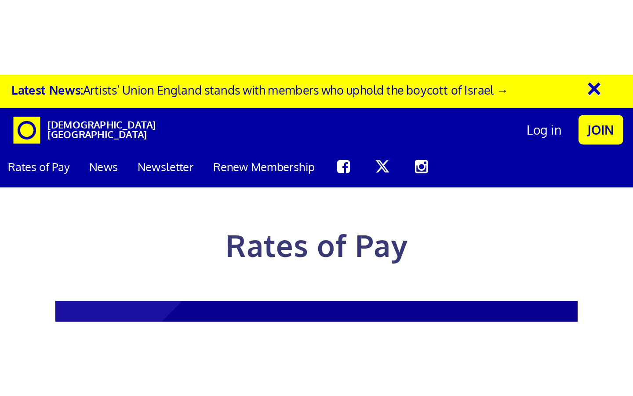
scroll to position [0, 145]
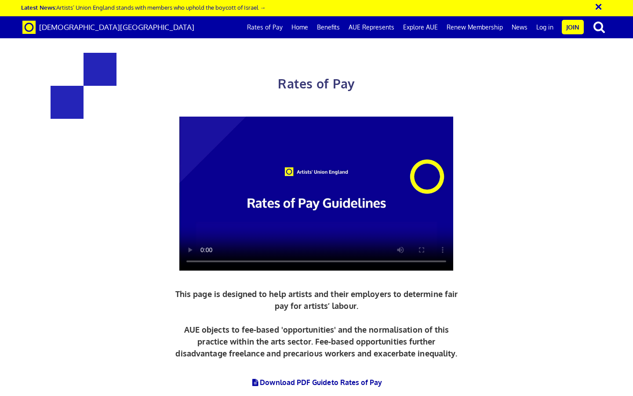
click at [311, 121] on p "This page is designed to help artists and their employers to determine fair pay…" at bounding box center [316, 323] width 287 height 71
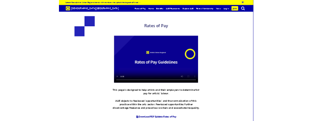
scroll to position [281, 0]
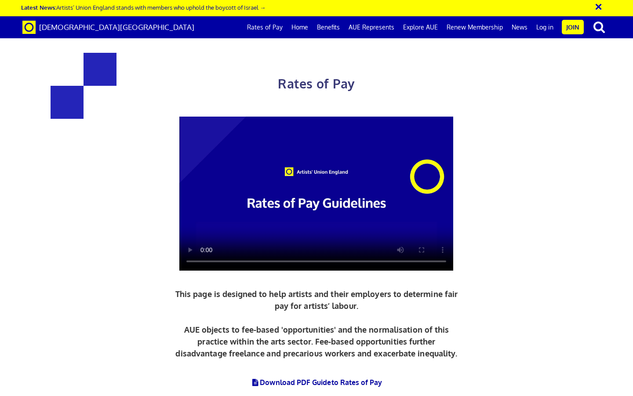
click at [289, 121] on link "Download PDF Guide to Rates of Pay" at bounding box center [316, 382] width 131 height 9
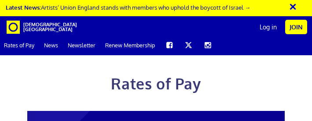
scroll to position [0, 128]
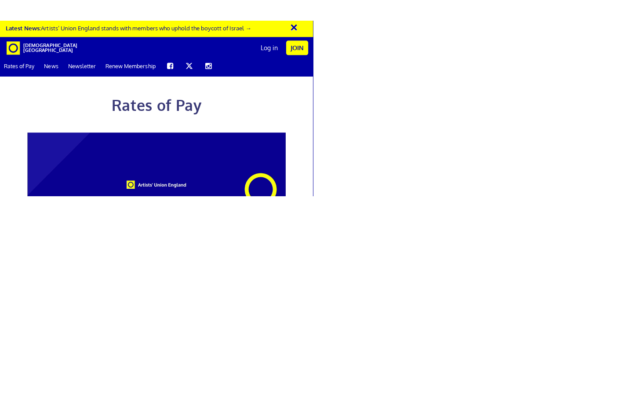
scroll to position [0, 5]
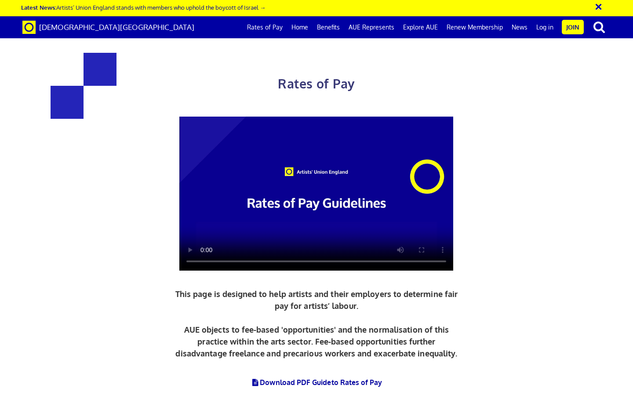
click at [311, 121] on div "Rates of Pay This page is designed to help artists and their employers to deter…" at bounding box center [316, 240] width 431 height 410
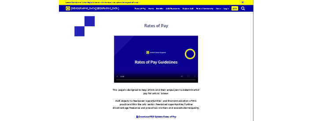
scroll to position [0, 5]
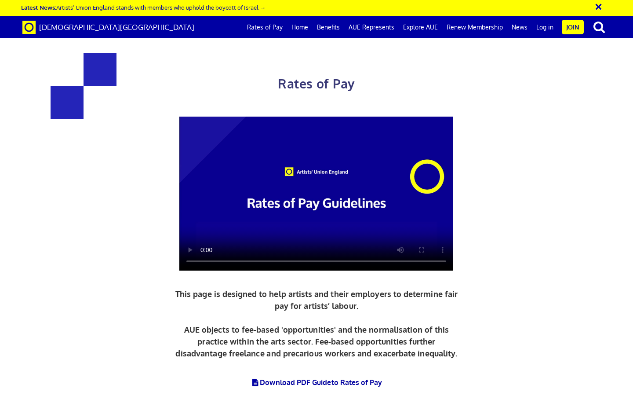
drag, startPoint x: 599, startPoint y: 8, endPoint x: 599, endPoint y: 346, distance: 337.7
click at [311, 8] on button "×" at bounding box center [605, 5] width 22 height 15
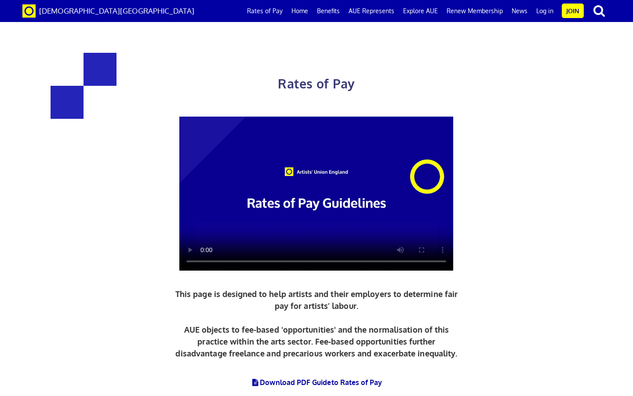
drag, startPoint x: 506, startPoint y: 366, endPoint x: 133, endPoint y: 265, distance: 386.3
drag, startPoint x: 184, startPoint y: 143, endPoint x: 440, endPoint y: 373, distance: 343.7
click at [311, 121] on div "Rates of Pay This page is designed to help artists and their employers to deter…" at bounding box center [316, 345] width 633 height 672
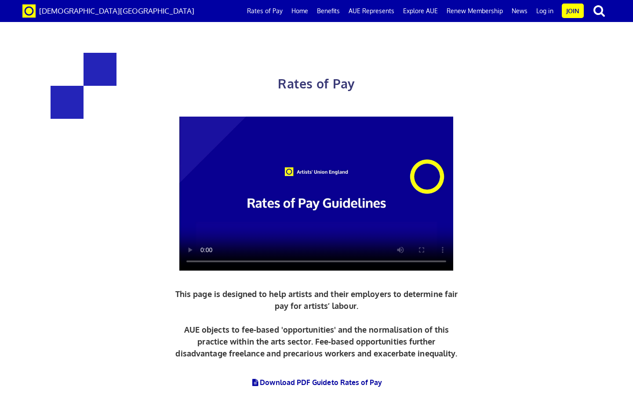
copy div "Daily and Hourly Rates for Artist Wages UK: £216.63 a day ½ £119.15 per ½ day £…"
